Goal: Task Accomplishment & Management: Manage account settings

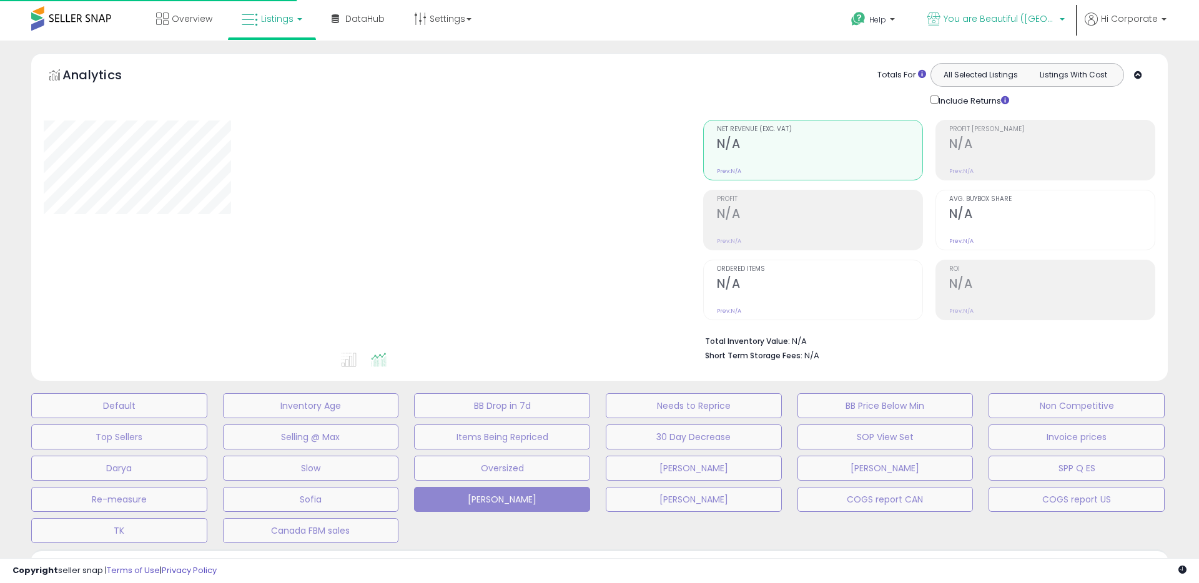
click at [983, 16] on span "You are Beautiful ([GEOGRAPHIC_DATA])" at bounding box center [1000, 18] width 112 height 12
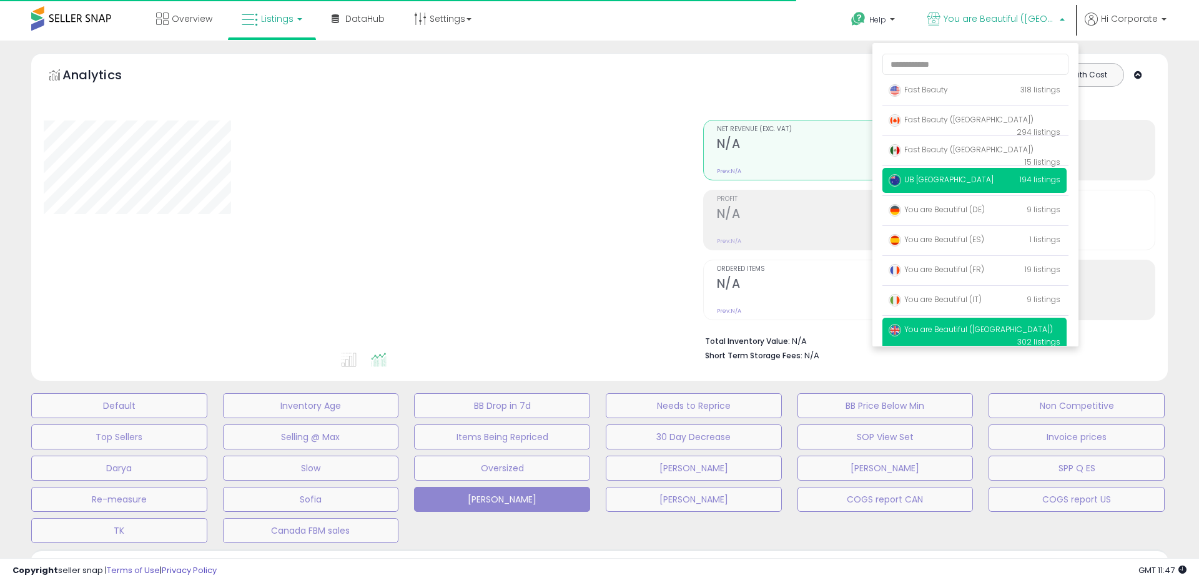
type input "**********"
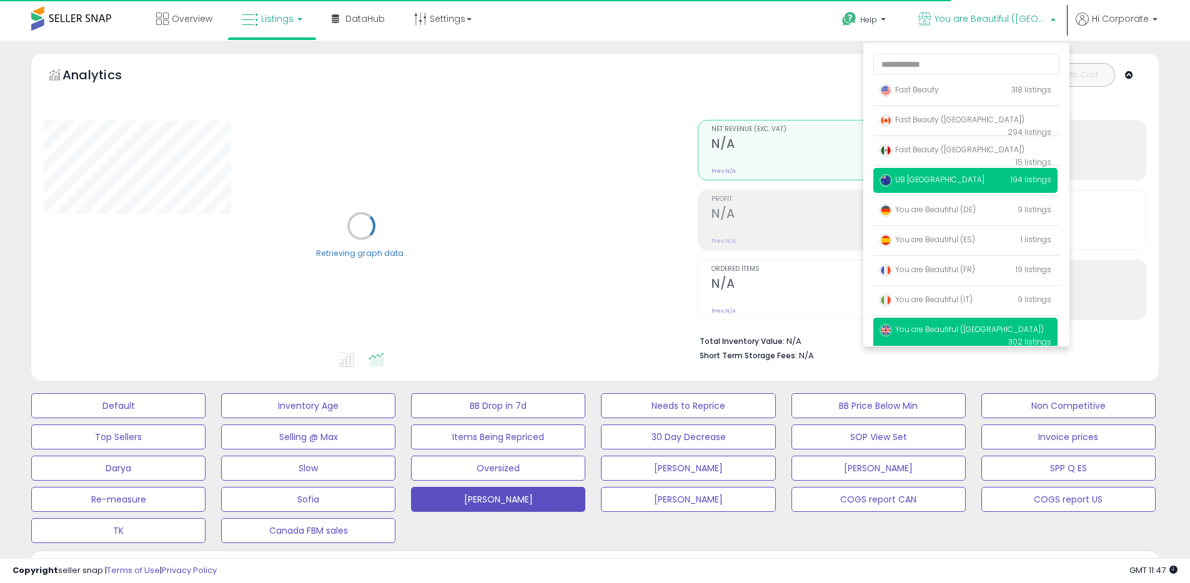
click at [935, 174] on span "UB [GEOGRAPHIC_DATA]" at bounding box center [932, 179] width 105 height 11
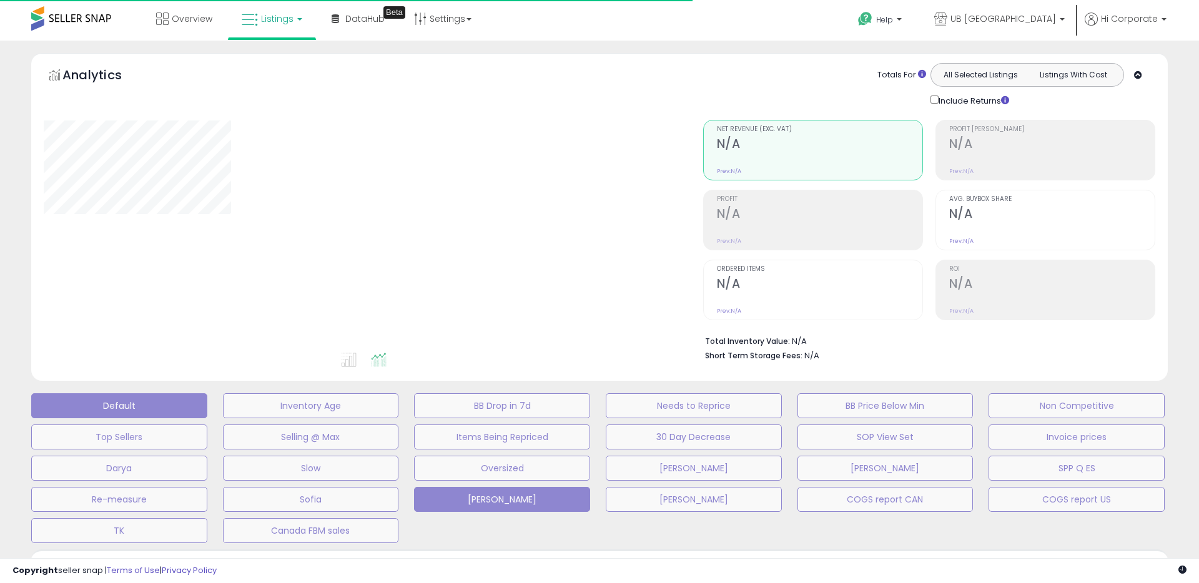
type input "**********"
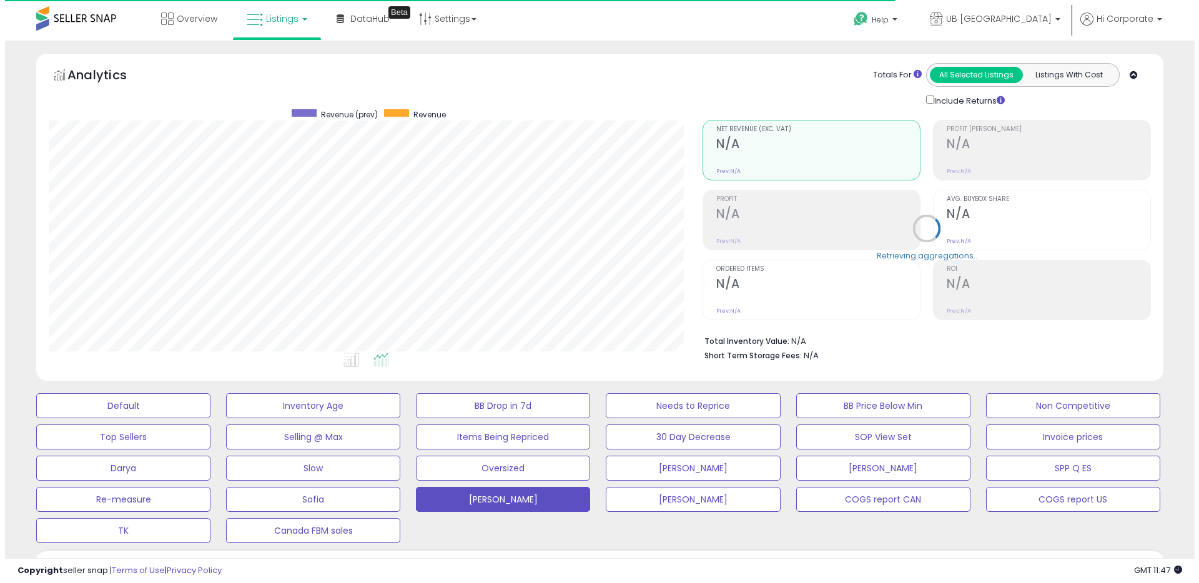
scroll to position [256, 654]
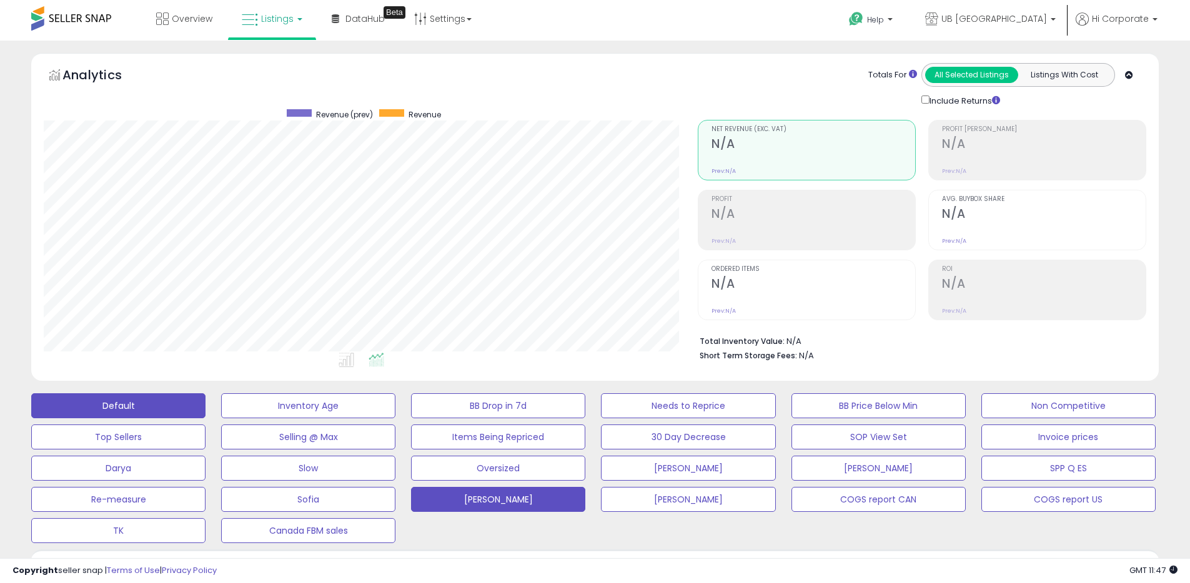
click at [176, 405] on button "Default" at bounding box center [118, 406] width 174 height 25
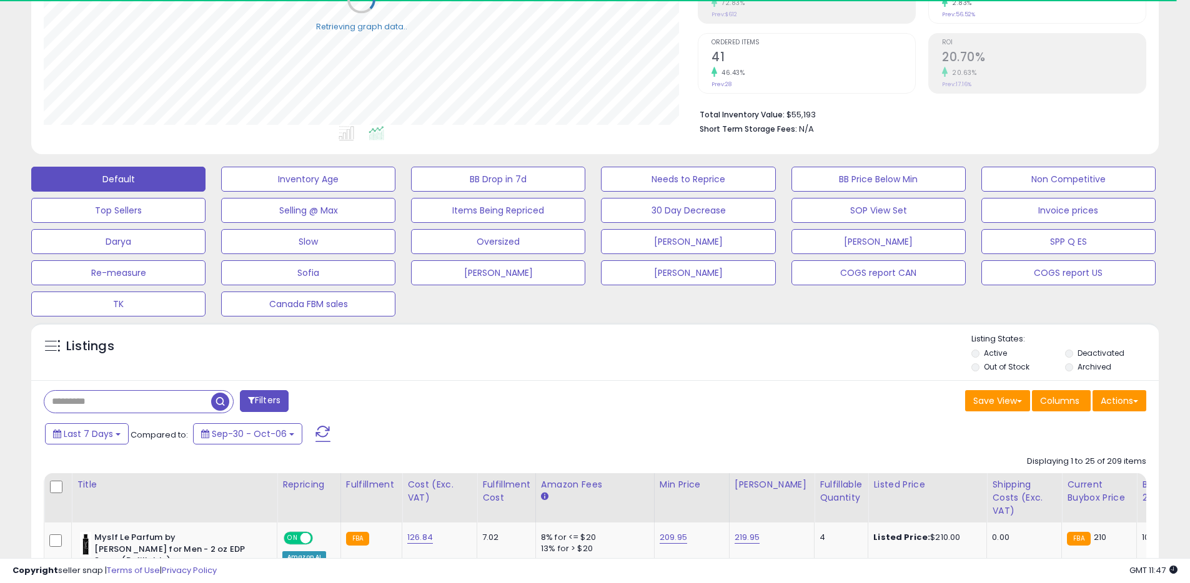
scroll to position [238, 0]
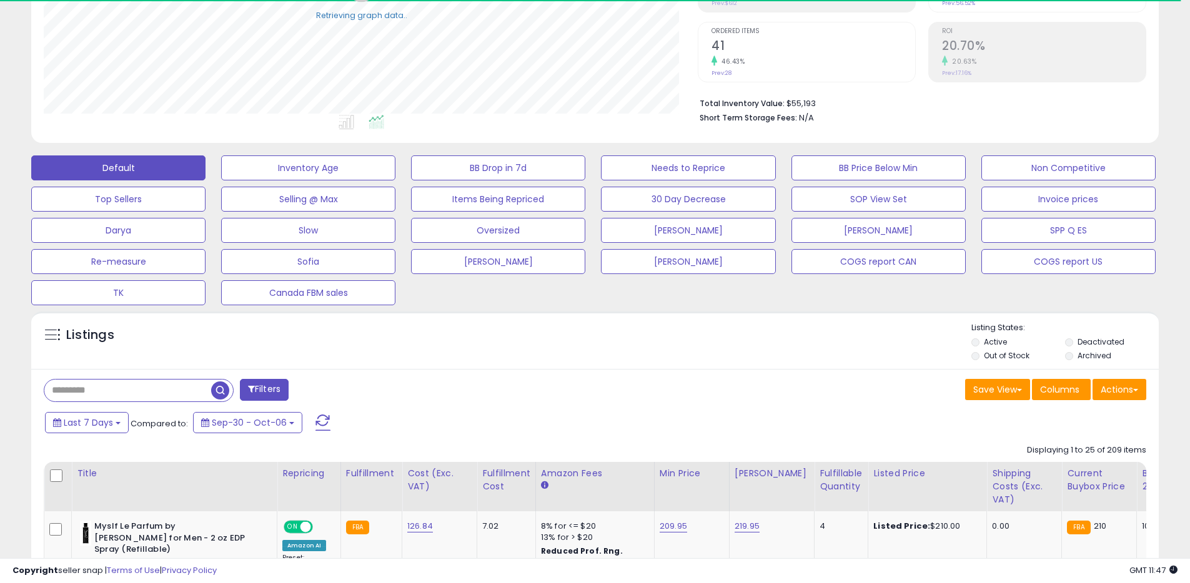
click at [1099, 363] on li "Archived" at bounding box center [1111, 357] width 92 height 14
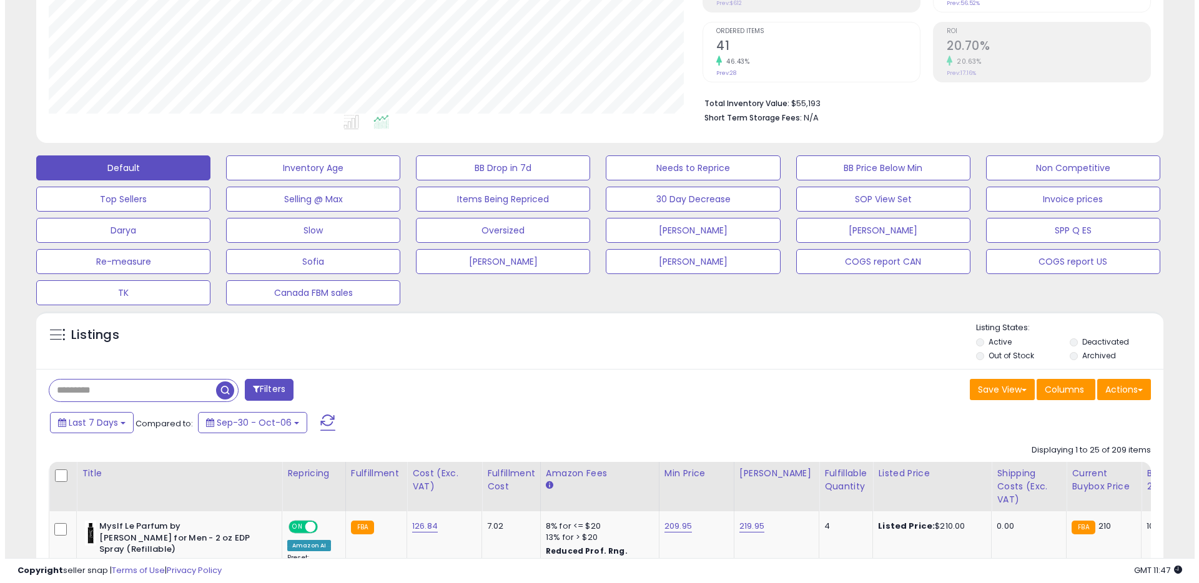
scroll to position [256, 654]
click at [1096, 357] on label "Archived" at bounding box center [1095, 355] width 34 height 11
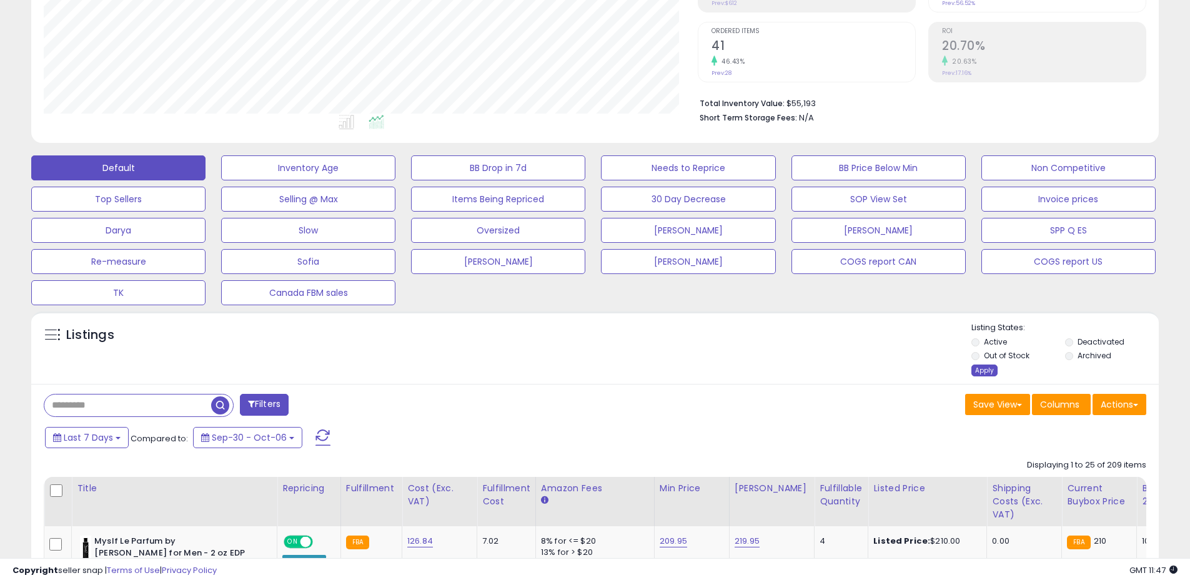
click at [977, 372] on div "Apply" at bounding box center [984, 371] width 26 height 12
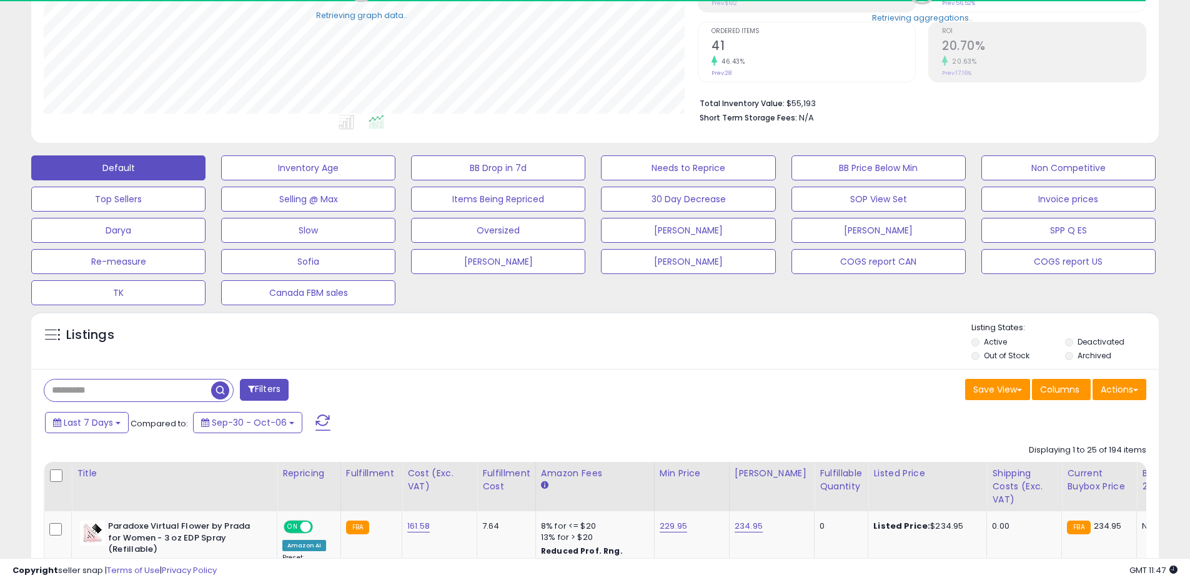
scroll to position [624392, 623994]
click at [1133, 390] on span at bounding box center [1135, 390] width 5 height 2
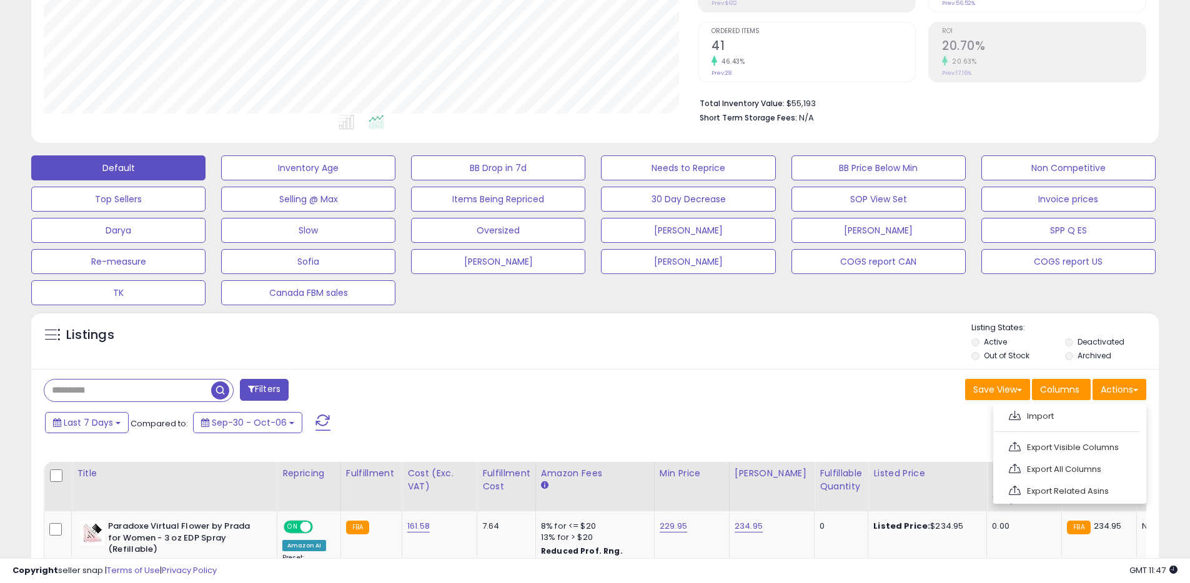
click at [832, 428] on div "Last 7 Days Compared to: Sep-30 - Oct-06" at bounding box center [455, 424] width 827 height 28
click at [1114, 390] on button "Actions" at bounding box center [1120, 389] width 54 height 21
click at [1071, 465] on link "Export All Columns" at bounding box center [1068, 469] width 137 height 19
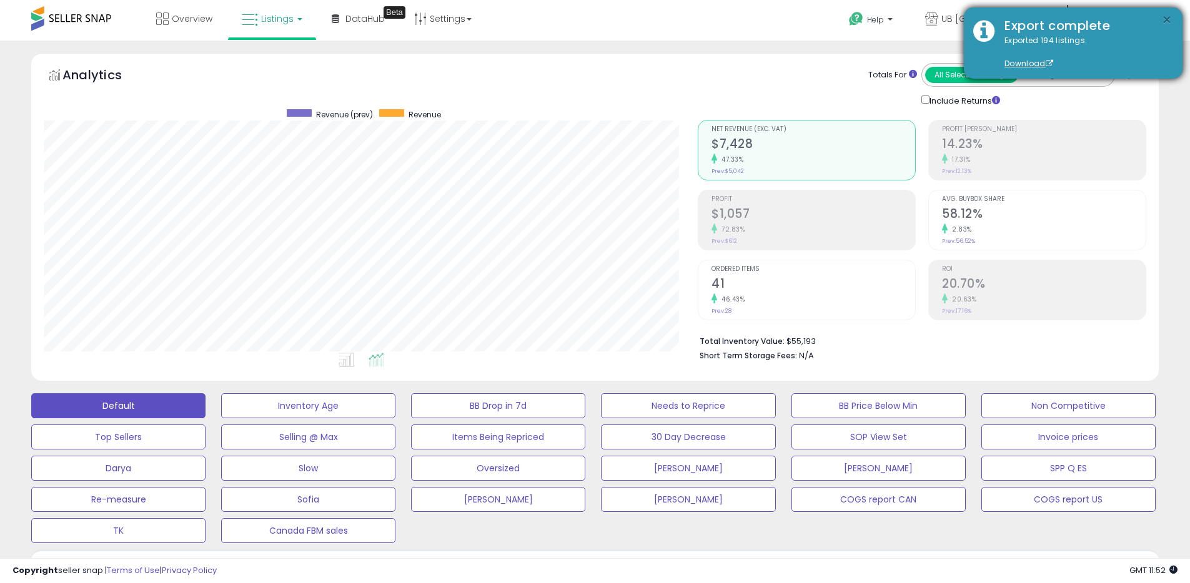
click at [1167, 19] on button "×" at bounding box center [1167, 20] width 10 height 16
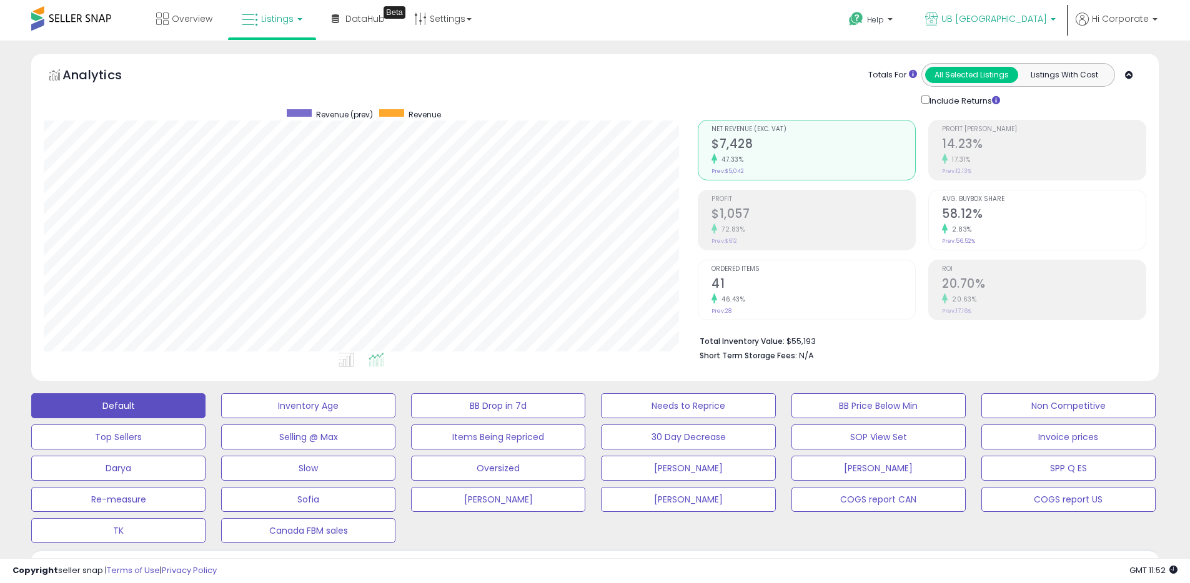
click at [1013, 15] on span "UB [GEOGRAPHIC_DATA]" at bounding box center [994, 18] width 106 height 12
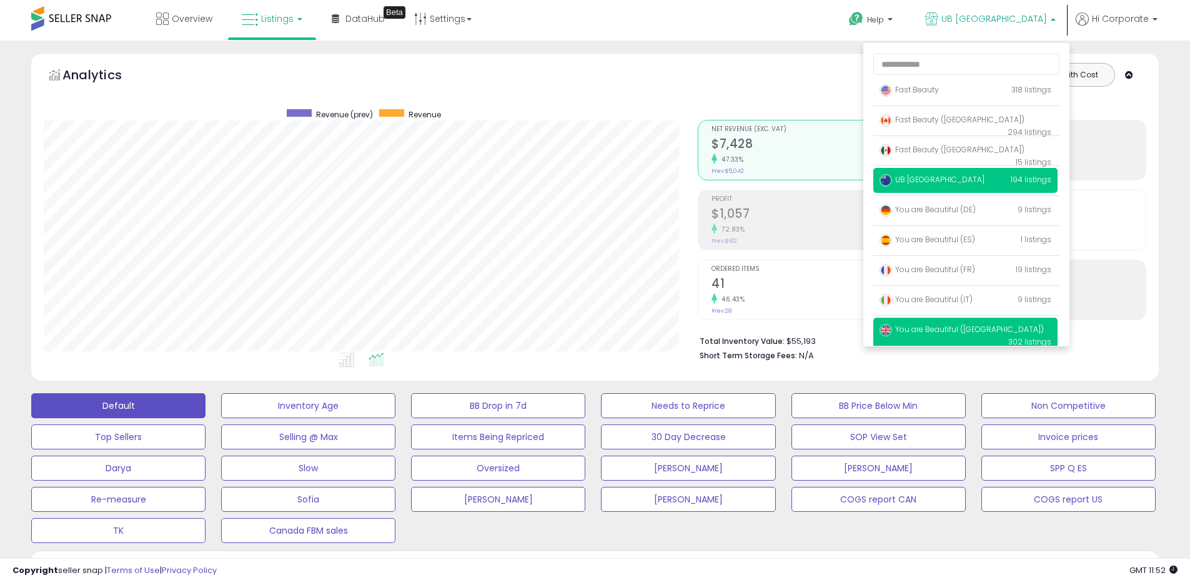
click at [936, 326] on span "You are Beautiful ([GEOGRAPHIC_DATA])" at bounding box center [962, 329] width 164 height 11
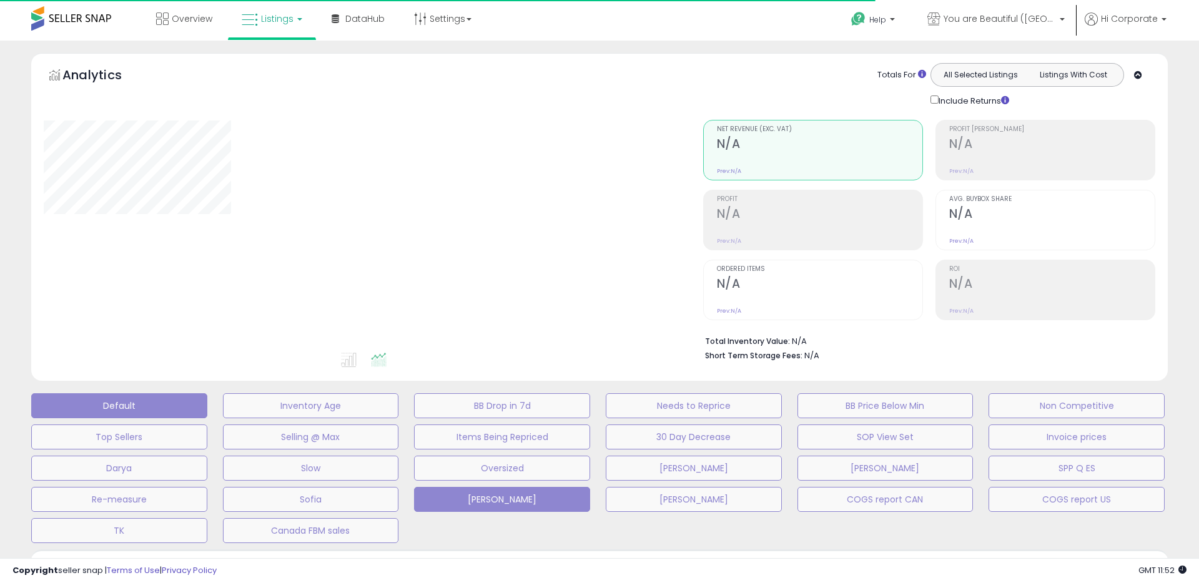
type input "**********"
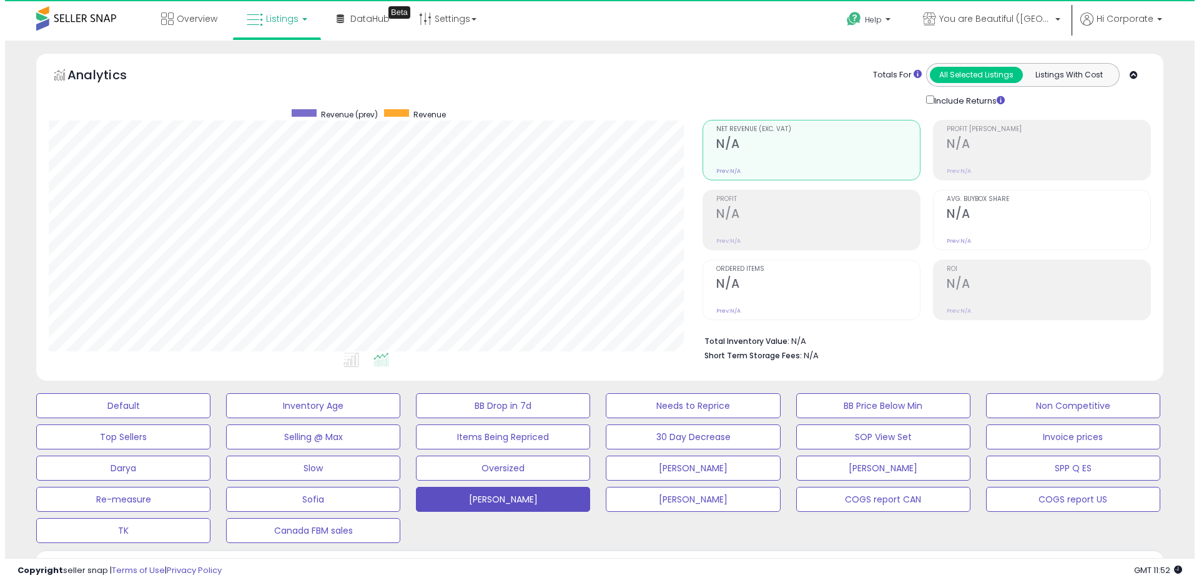
scroll to position [256, 654]
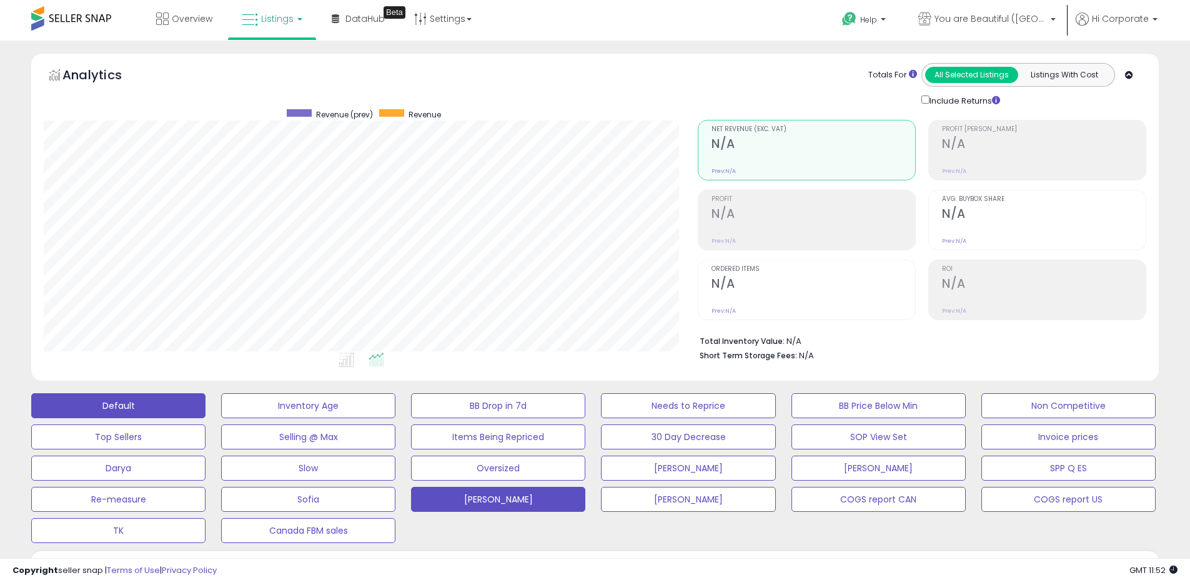
click at [184, 407] on button "Default" at bounding box center [118, 406] width 174 height 25
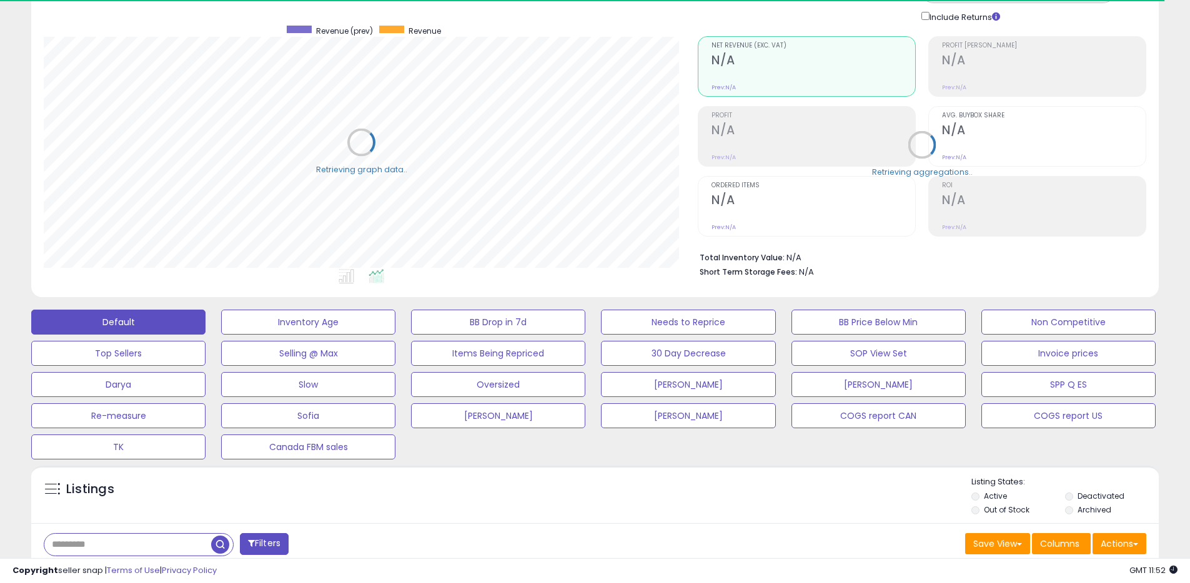
scroll to position [249, 0]
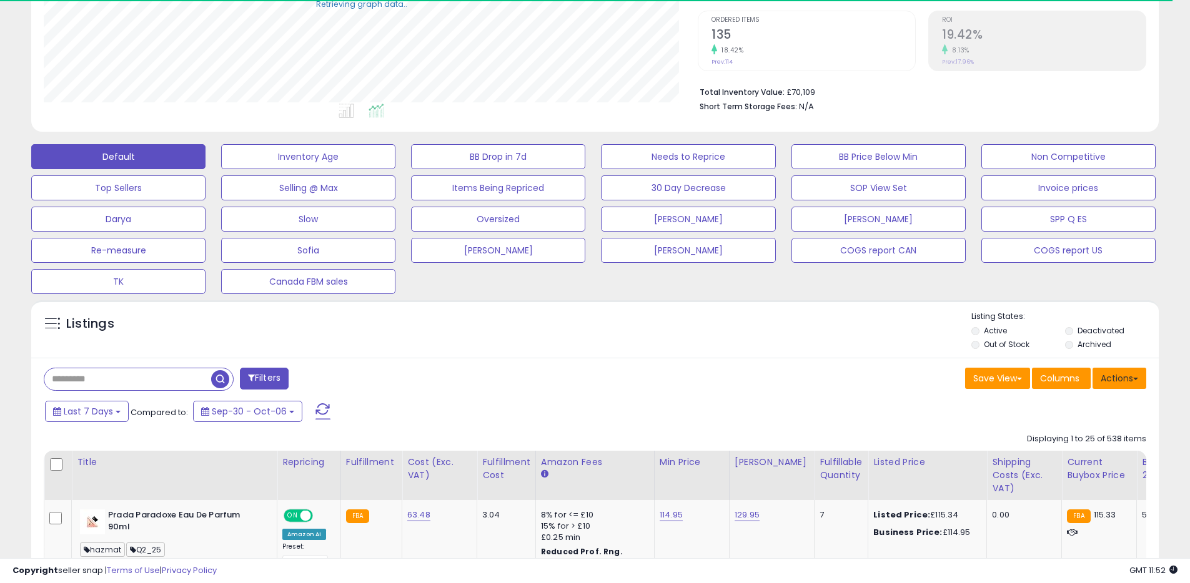
click at [1112, 372] on button "Actions" at bounding box center [1120, 378] width 54 height 21
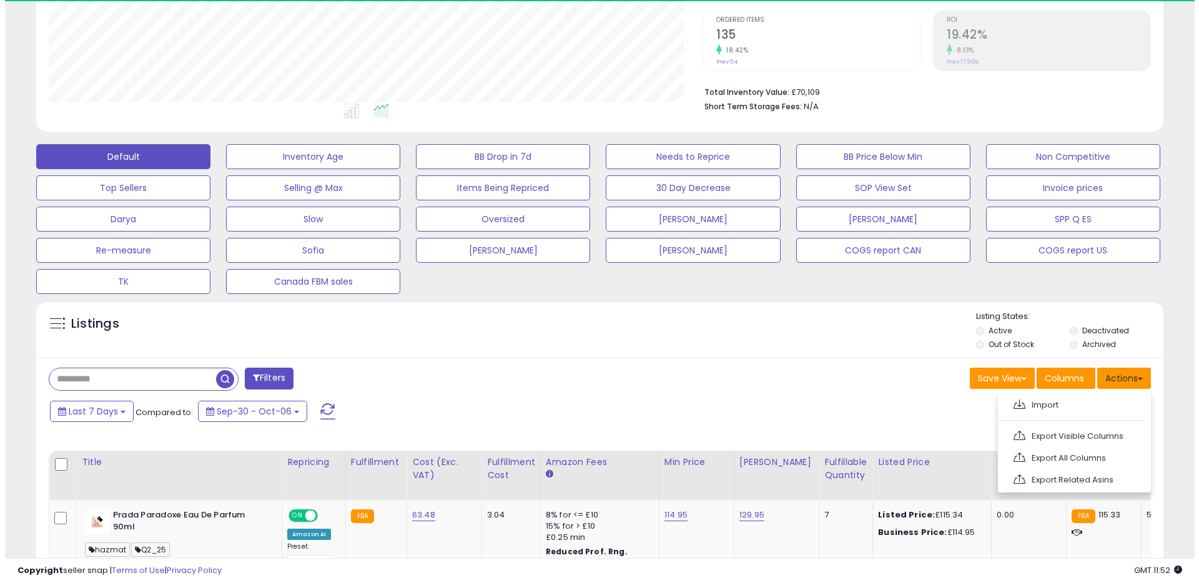
scroll to position [256, 654]
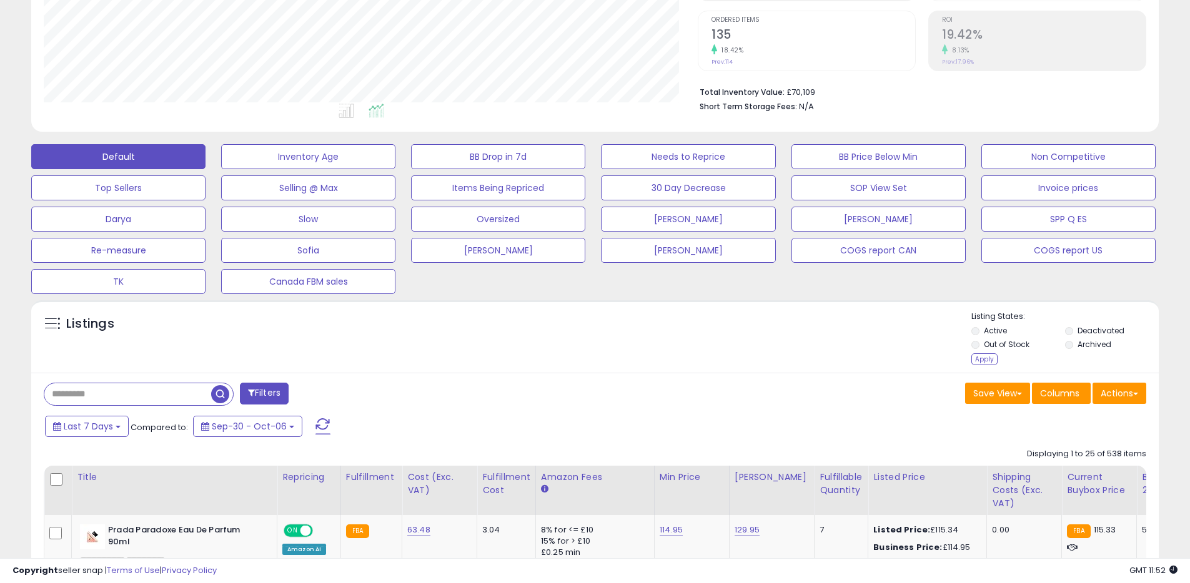
click at [986, 363] on div "Apply" at bounding box center [984, 360] width 26 height 12
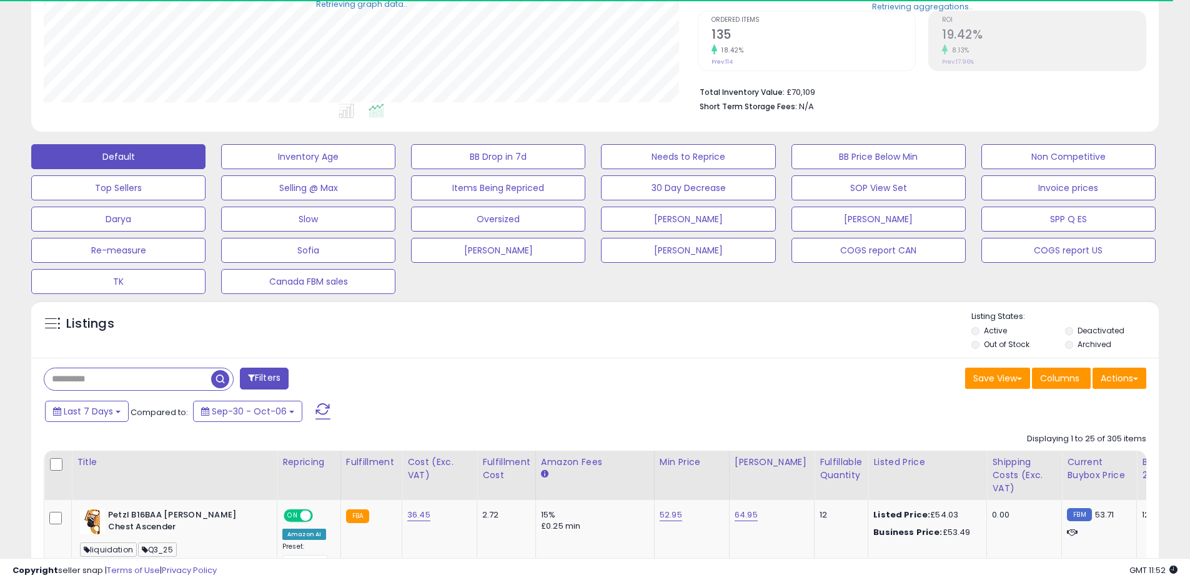
scroll to position [624392, 623994]
click at [1120, 385] on button "Actions" at bounding box center [1120, 378] width 54 height 21
click at [1061, 456] on link "Export All Columns" at bounding box center [1068, 457] width 137 height 19
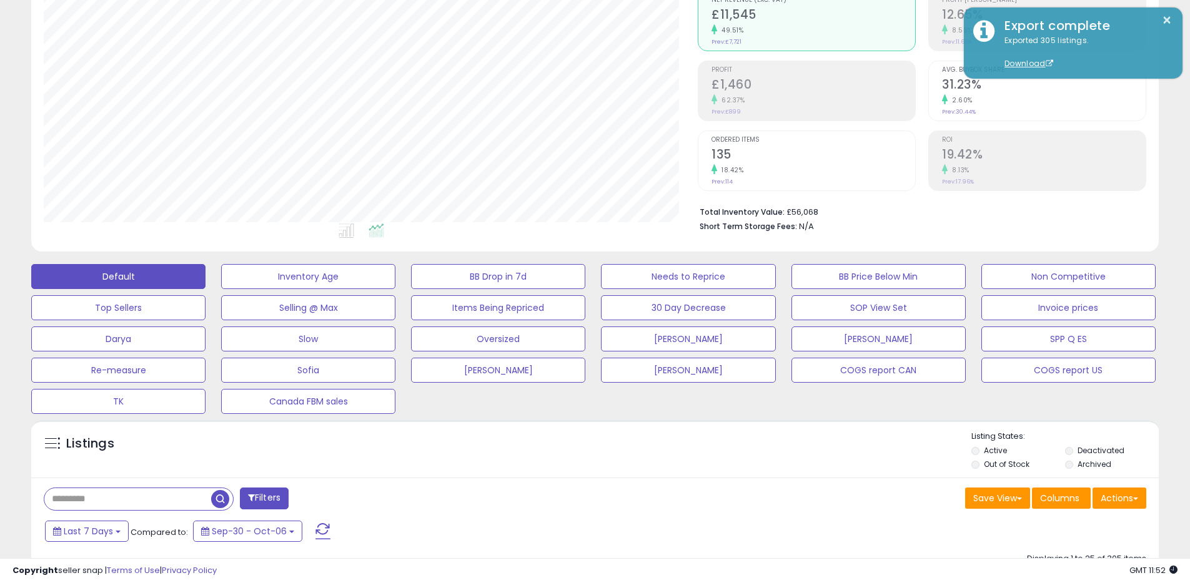
scroll to position [0, 0]
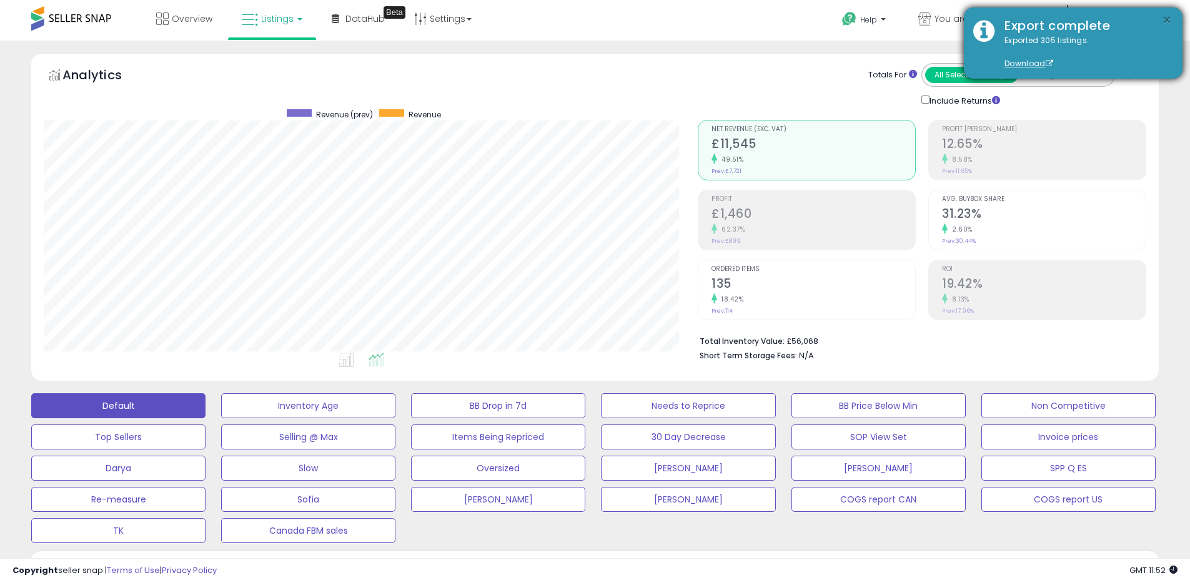
click at [1166, 17] on button "×" at bounding box center [1167, 20] width 10 height 16
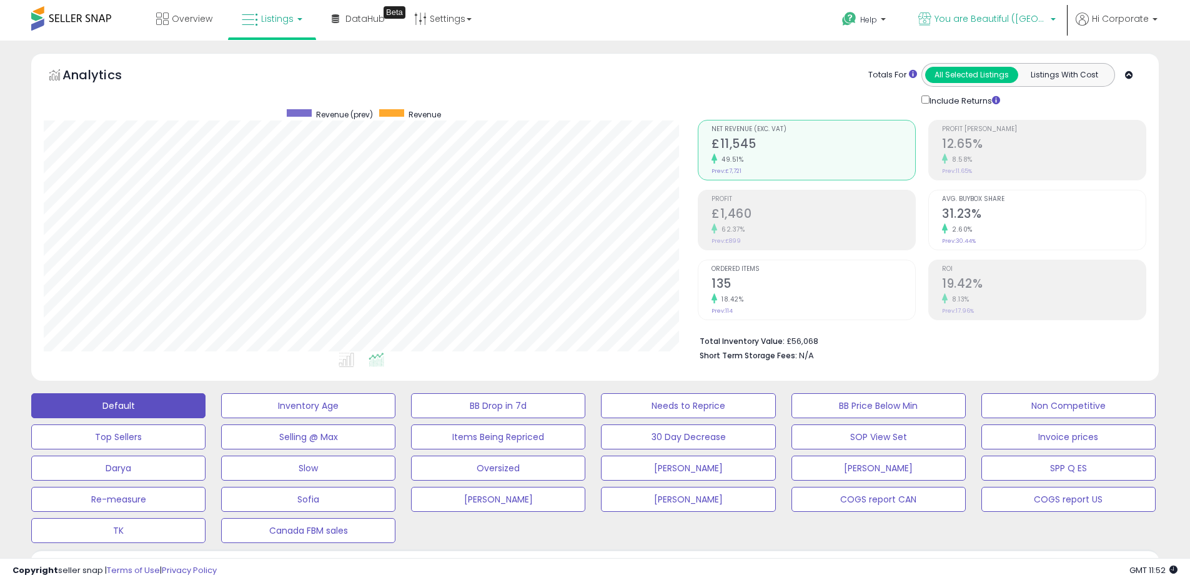
click at [956, 20] on span "You are Beautiful ([GEOGRAPHIC_DATA])" at bounding box center [990, 18] width 112 height 12
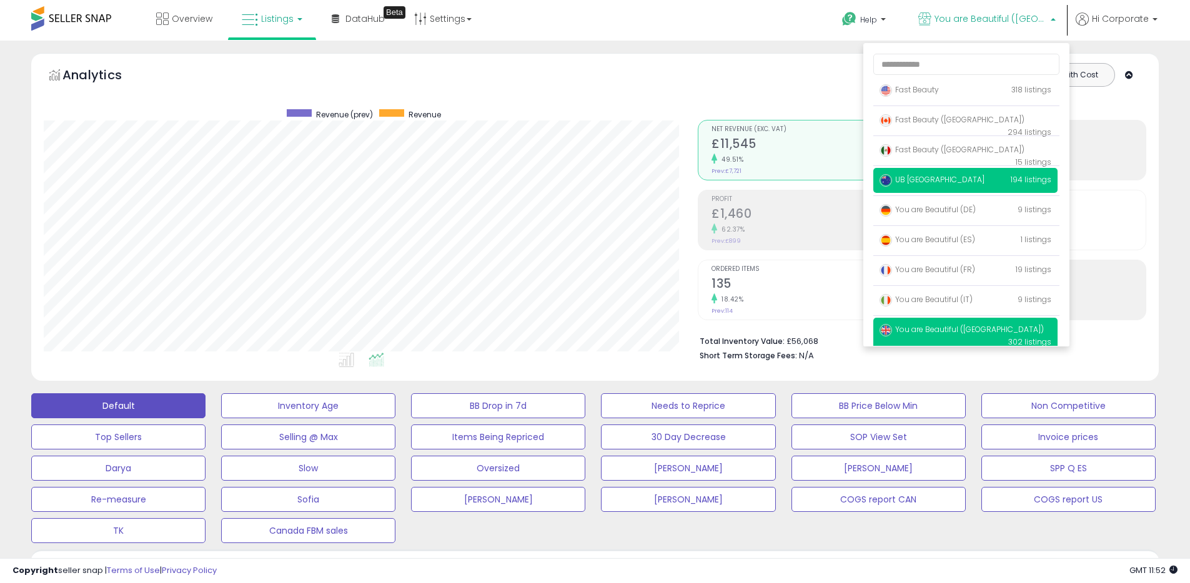
click at [923, 184] on span "UB [GEOGRAPHIC_DATA]" at bounding box center [932, 179] width 105 height 11
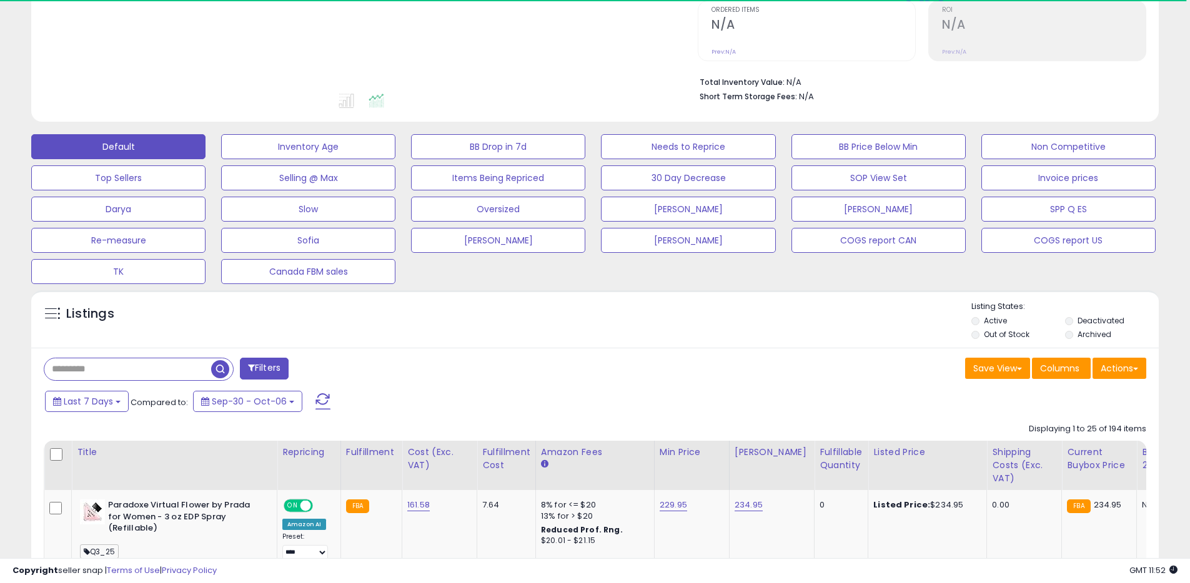
scroll to position [512, 0]
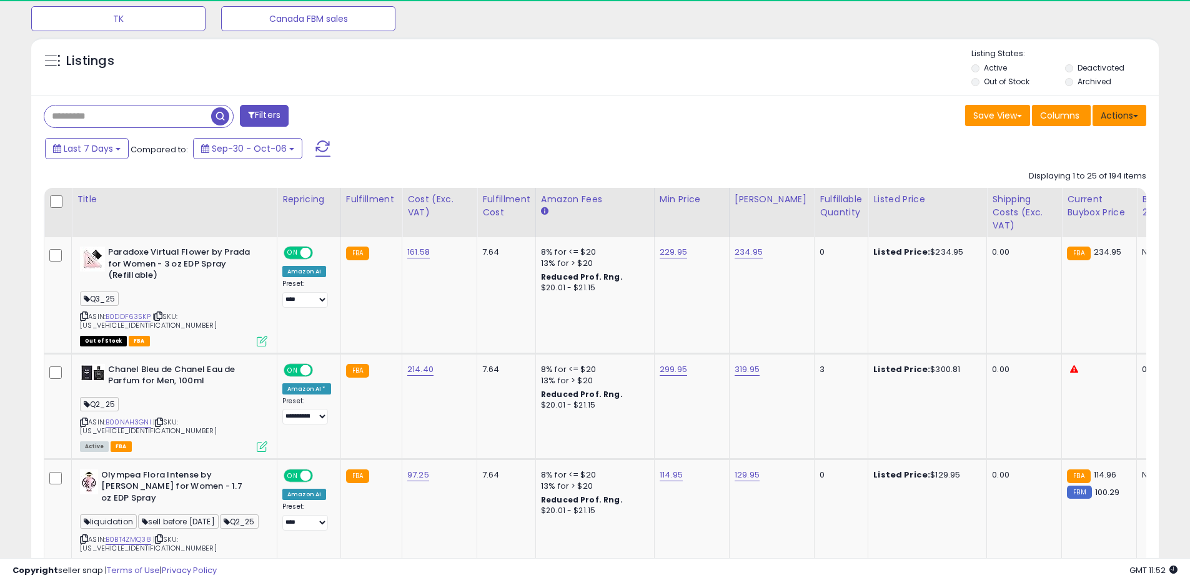
click at [1122, 122] on button "Actions" at bounding box center [1120, 115] width 54 height 21
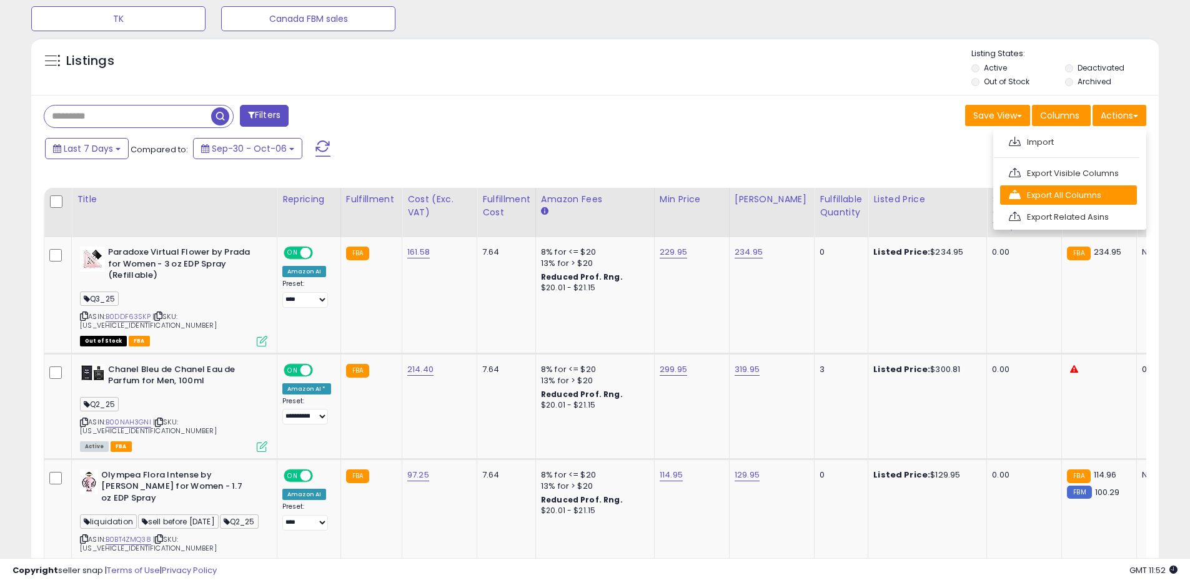
click at [1064, 199] on link "Export All Columns" at bounding box center [1068, 195] width 137 height 19
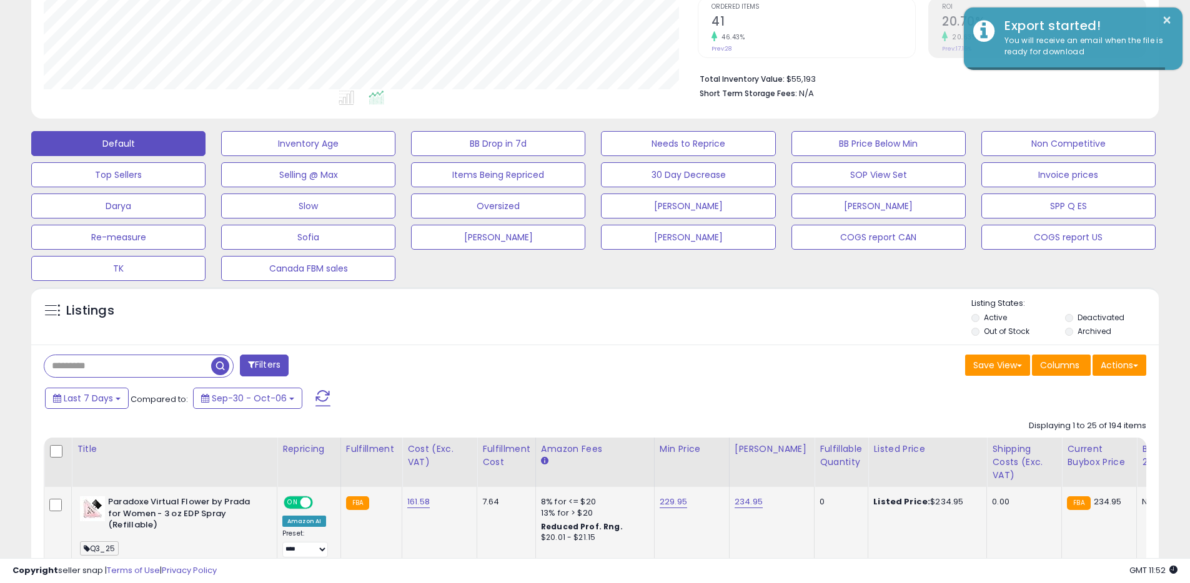
scroll to position [0, 0]
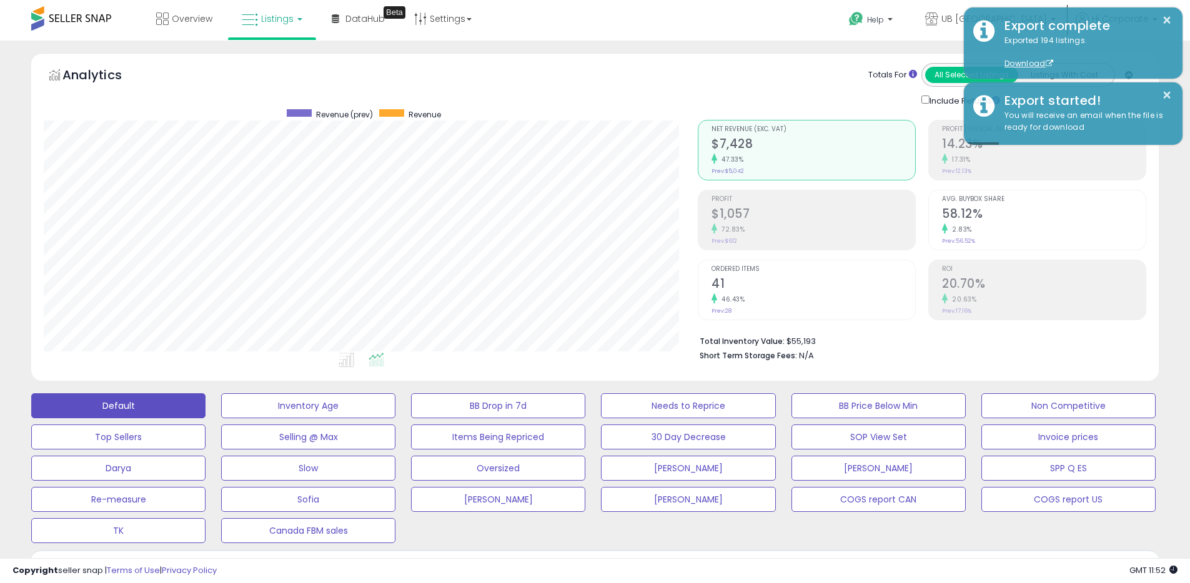
click at [828, 54] on div "Analytics Totals For All Selected Listings Listings With Cost Include Returns" at bounding box center [594, 217] width 1127 height 328
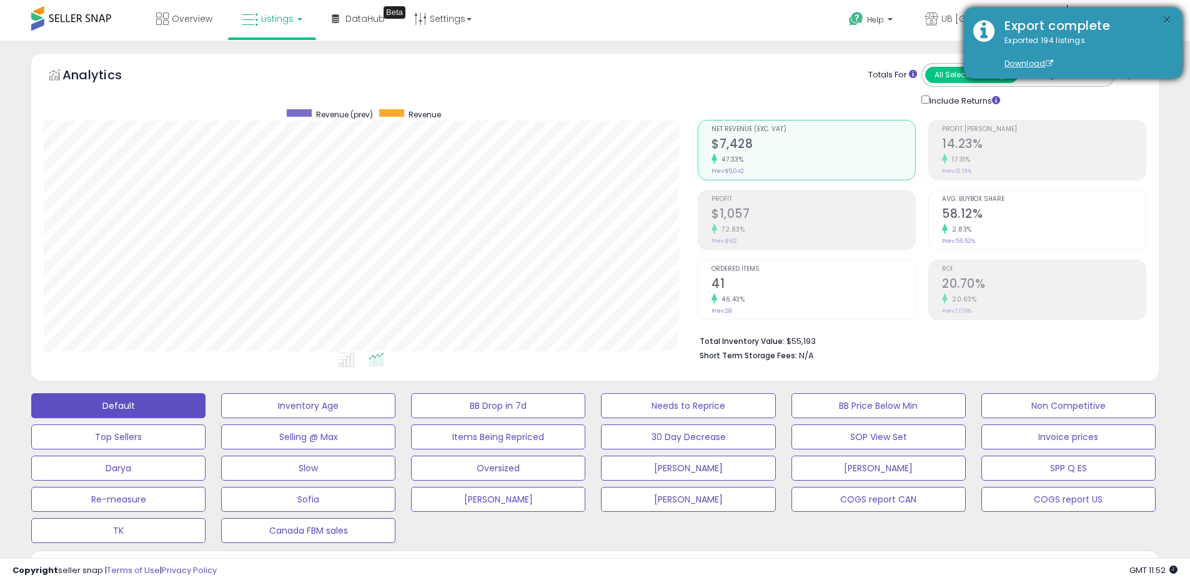
click at [1171, 22] on button "×" at bounding box center [1167, 20] width 10 height 16
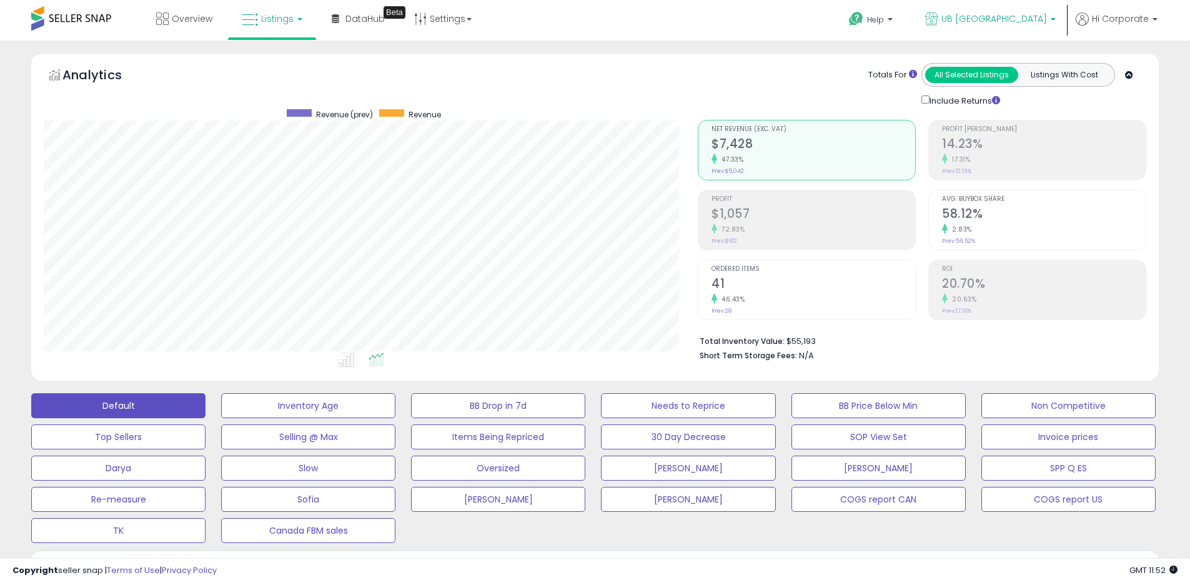
click at [999, 17] on span "UB [GEOGRAPHIC_DATA]" at bounding box center [994, 18] width 106 height 12
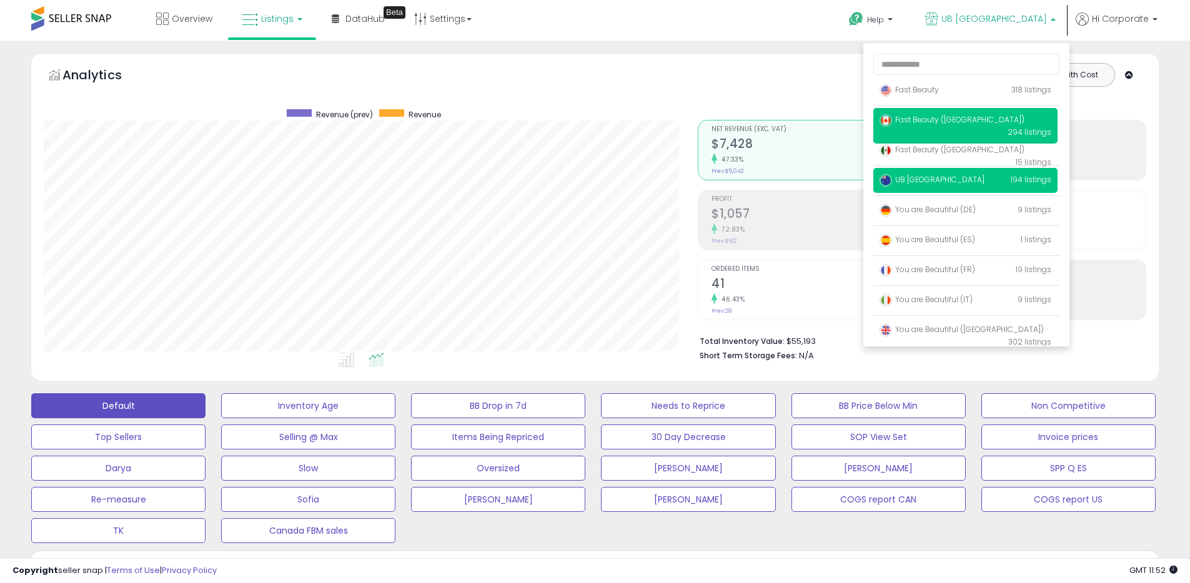
click at [909, 126] on p "Fast Beauty (Canada) 294 listings" at bounding box center [965, 126] width 184 height 36
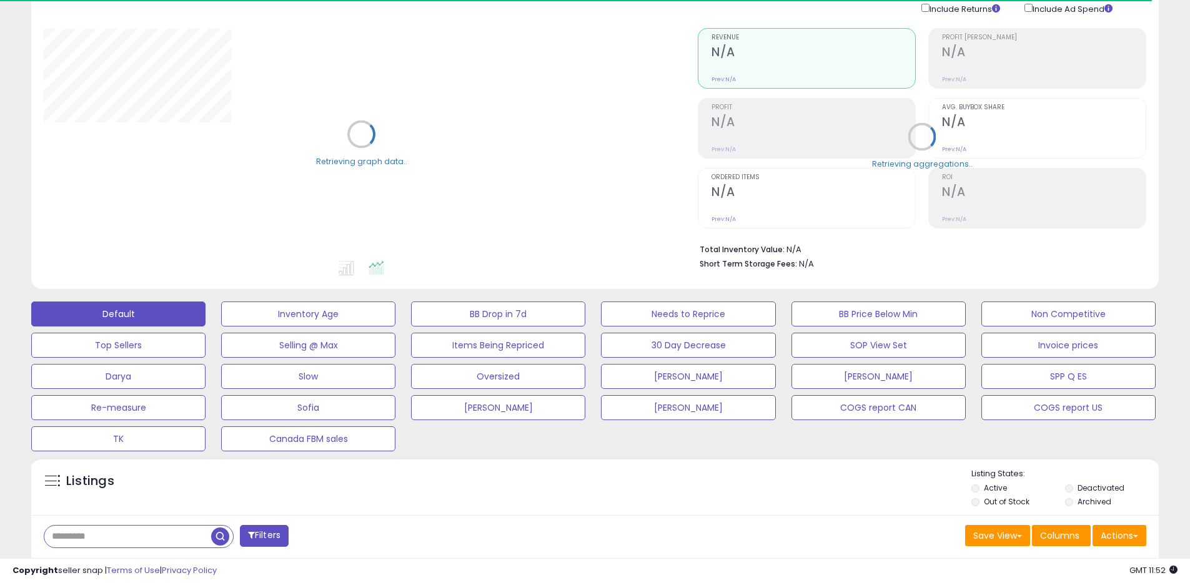
scroll to position [365, 0]
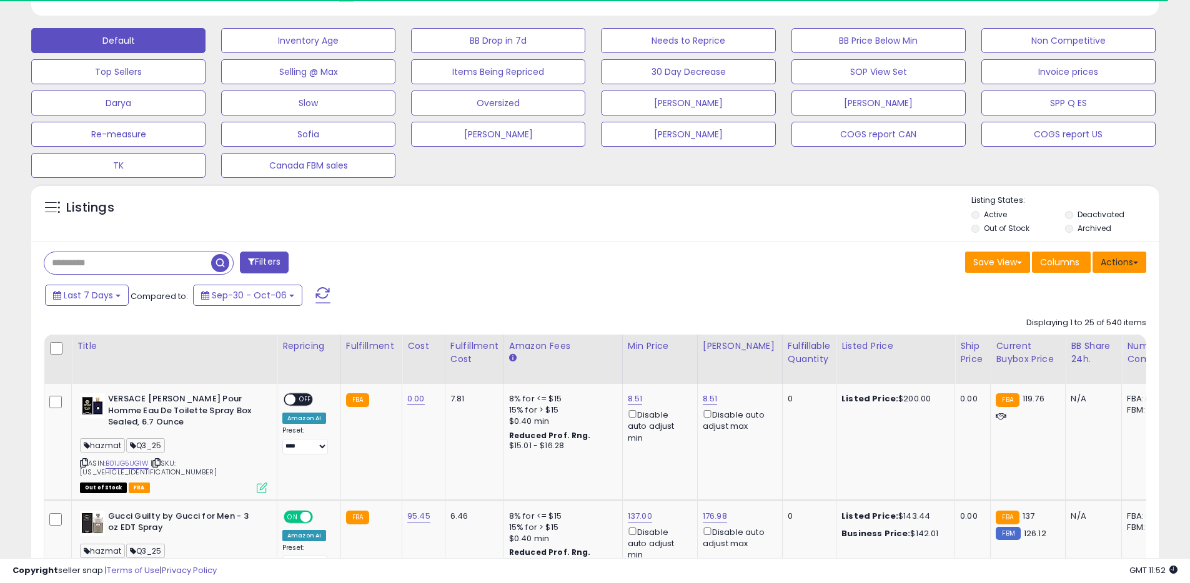
click at [1121, 270] on button "Actions" at bounding box center [1120, 262] width 54 height 21
click at [1059, 337] on link "Export All Columns" at bounding box center [1068, 341] width 137 height 19
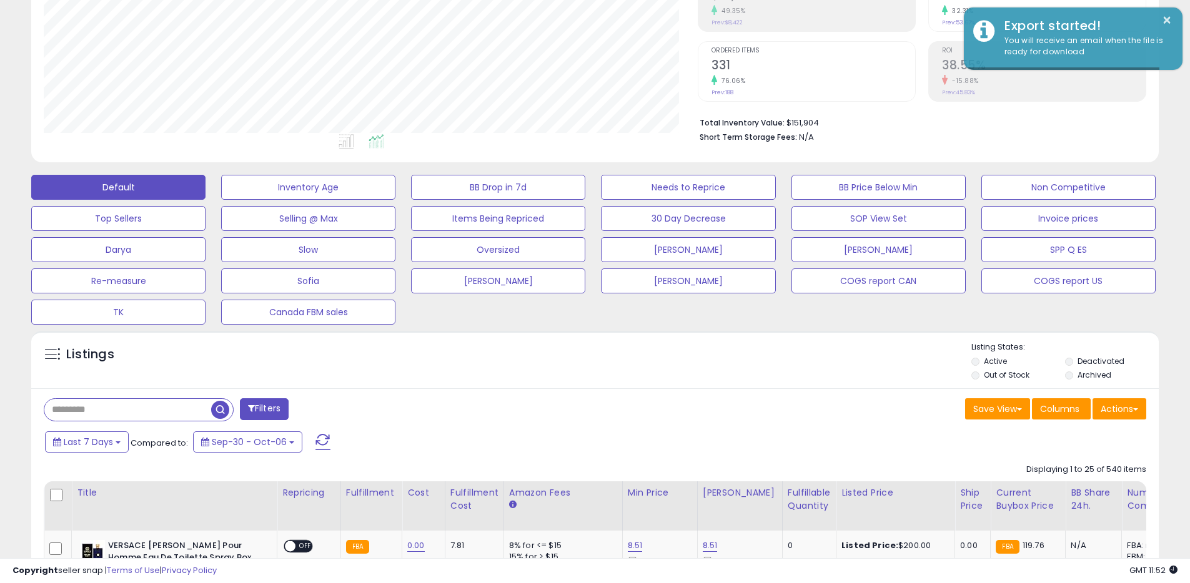
scroll to position [0, 0]
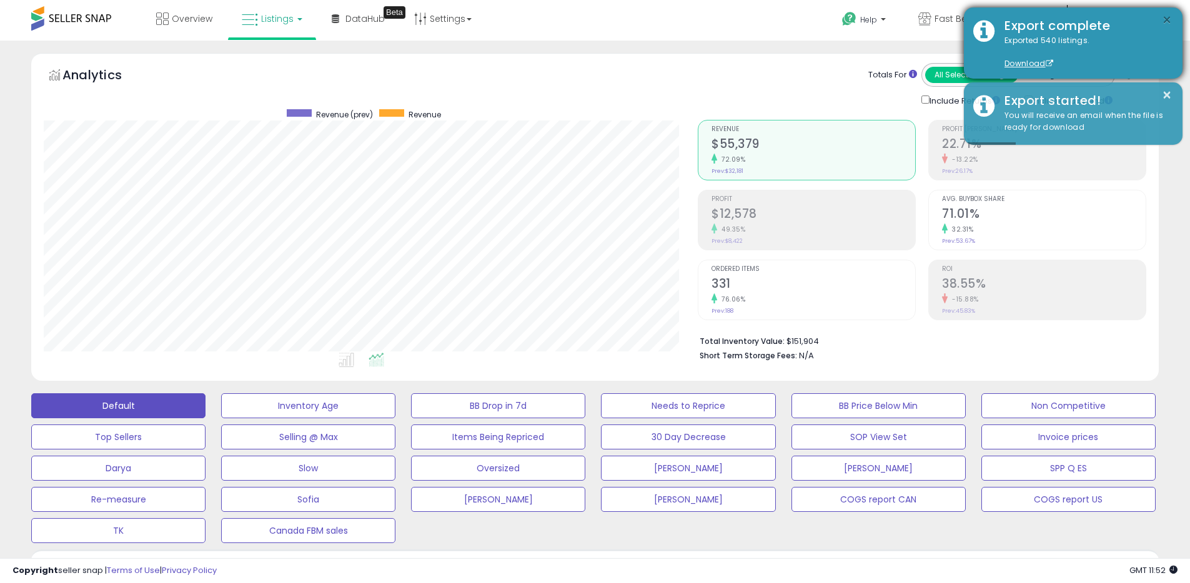
click at [1171, 18] on button "×" at bounding box center [1167, 20] width 10 height 16
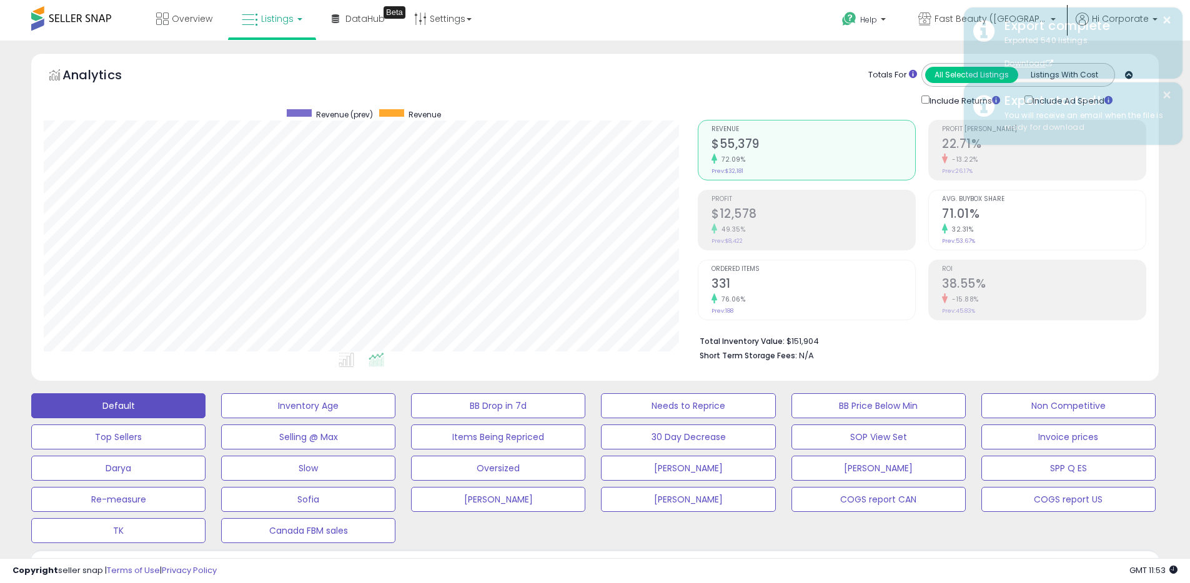
click at [781, 64] on div "Totals For All Selected Listings Listings With Cost Include Returns Include Ad …" at bounding box center [917, 85] width 439 height 44
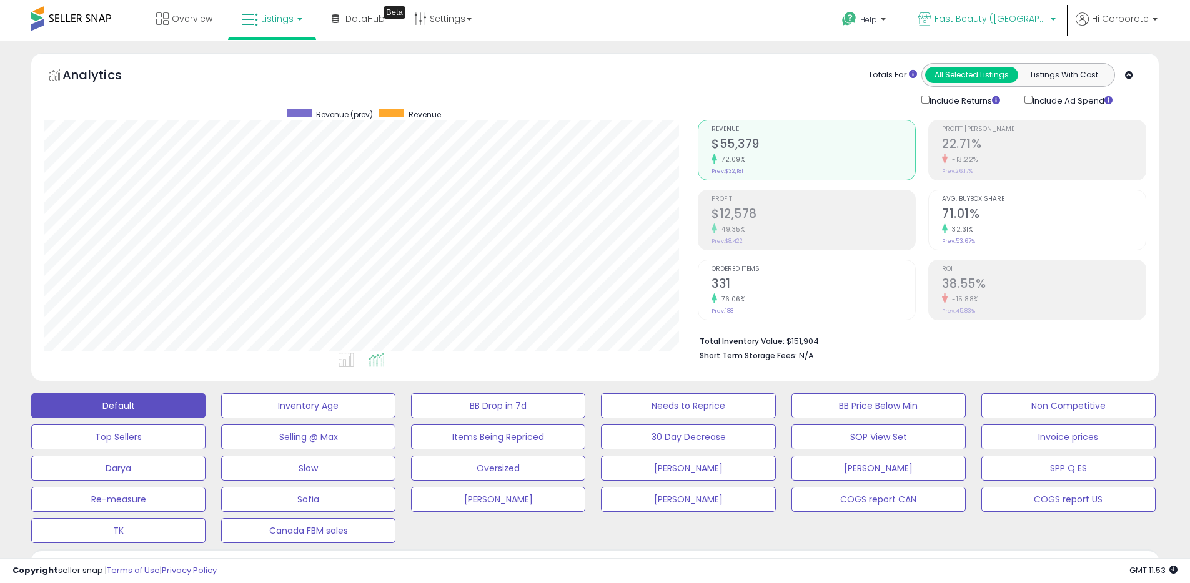
click at [1015, 17] on span "Fast Beauty ([GEOGRAPHIC_DATA])" at bounding box center [990, 18] width 112 height 12
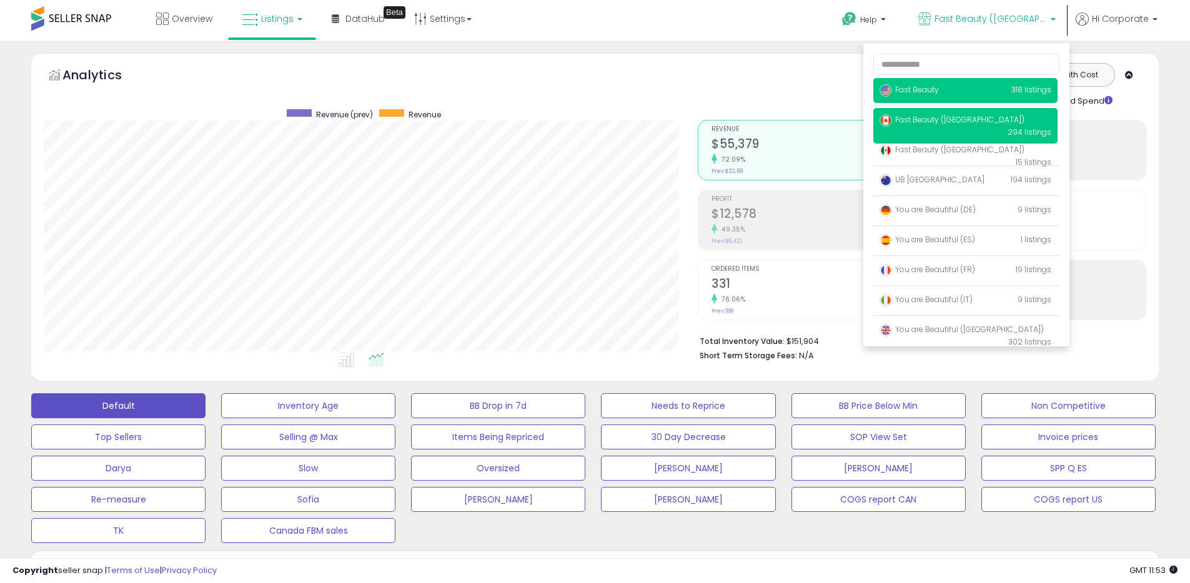
click at [911, 87] on span "Fast Beauty" at bounding box center [909, 89] width 59 height 11
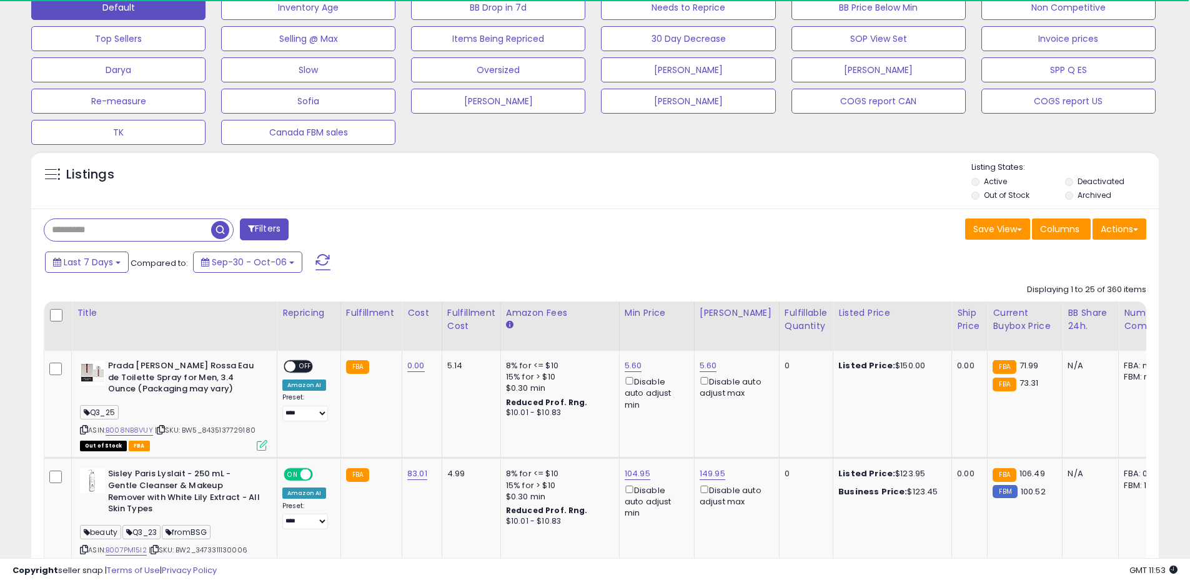
scroll to position [424, 0]
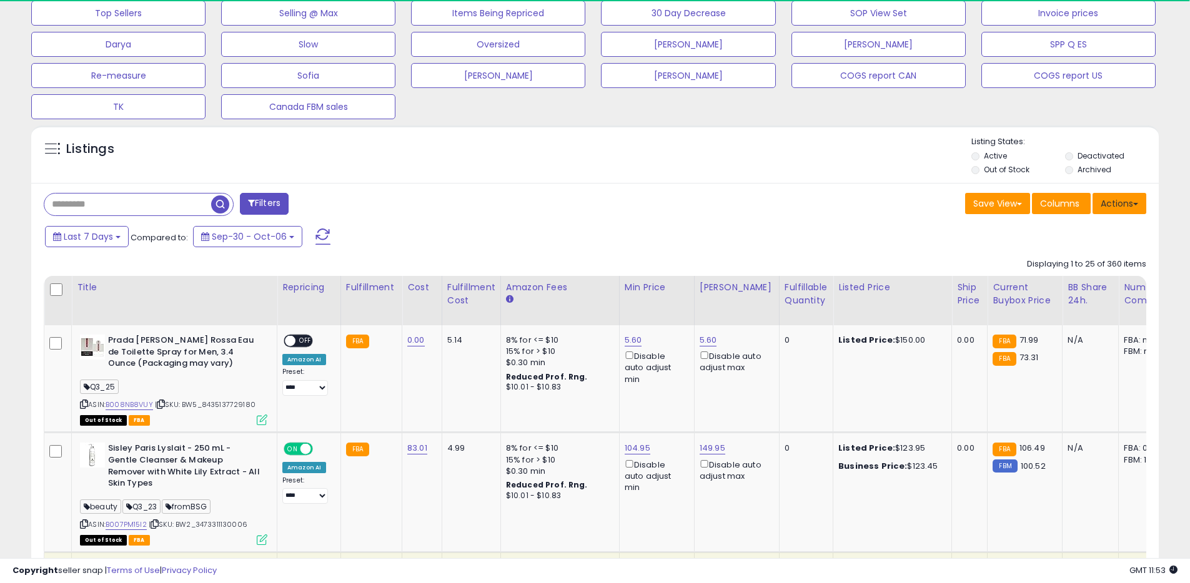
click at [1129, 206] on button "Actions" at bounding box center [1120, 203] width 54 height 21
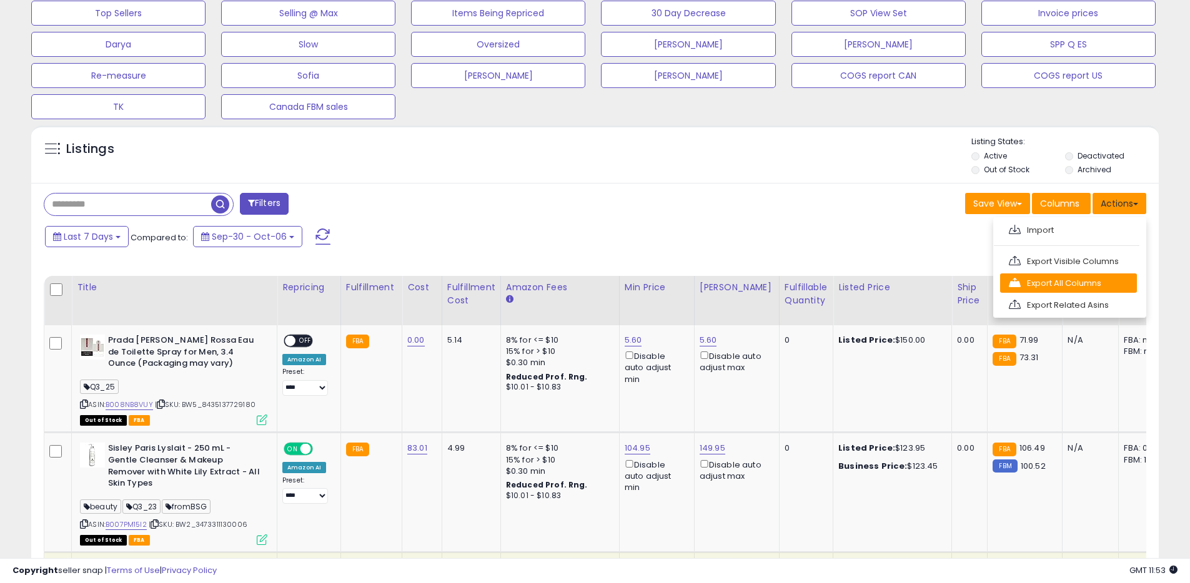
scroll to position [256, 654]
click at [1053, 281] on link "Export All Columns" at bounding box center [1068, 283] width 137 height 19
